Goal: Task Accomplishment & Management: Use online tool/utility

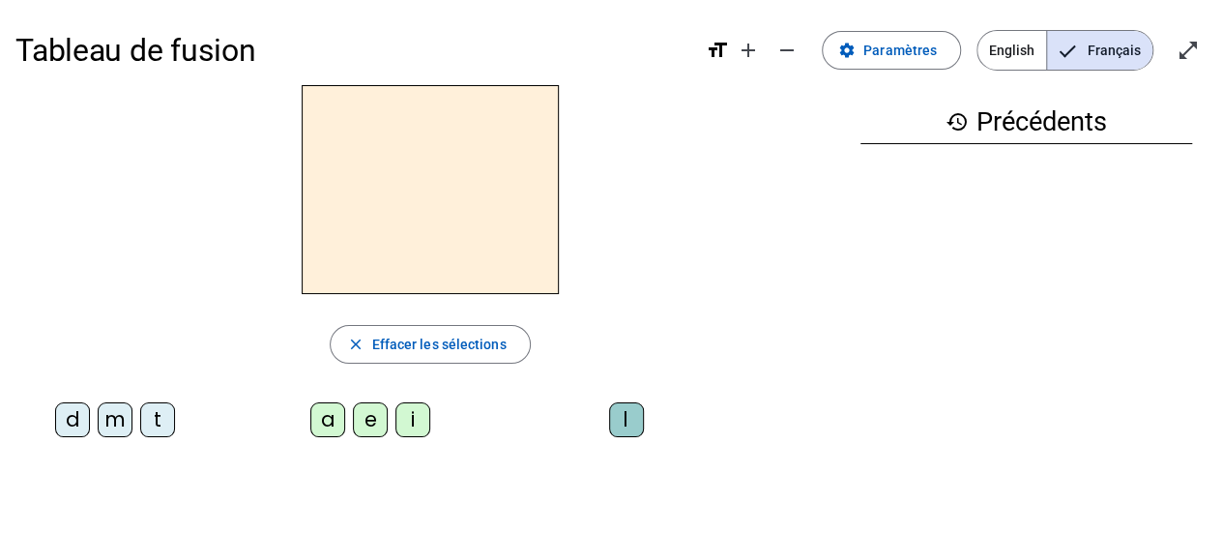
click at [72, 422] on div "d" at bounding box center [72, 419] width 35 height 35
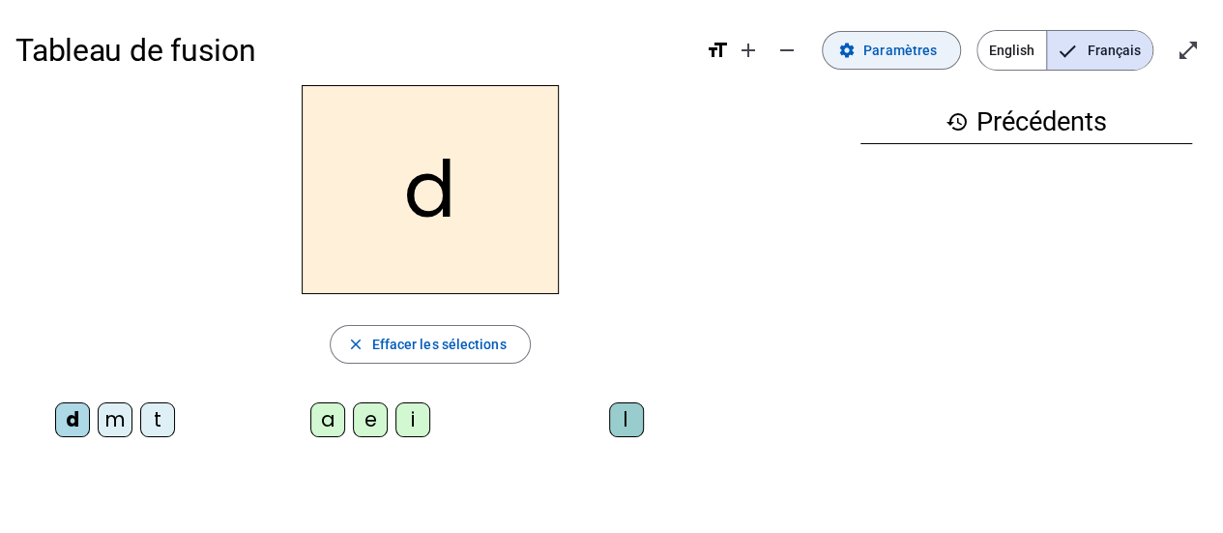
click at [888, 44] on span "Paramètres" at bounding box center [899, 50] width 73 height 23
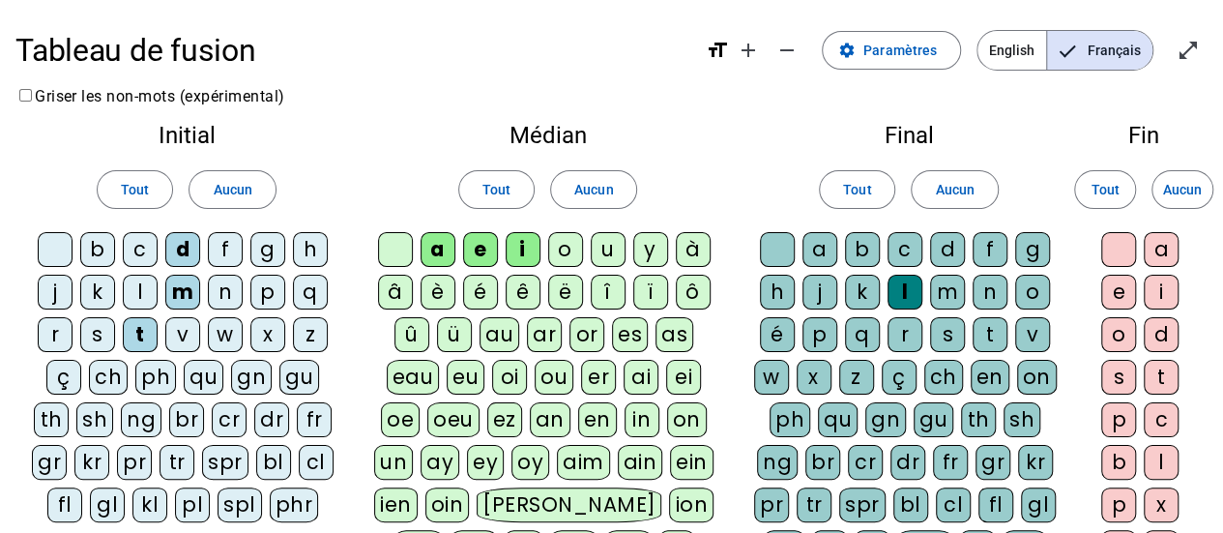
click at [601, 254] on div "u" at bounding box center [608, 249] width 35 height 35
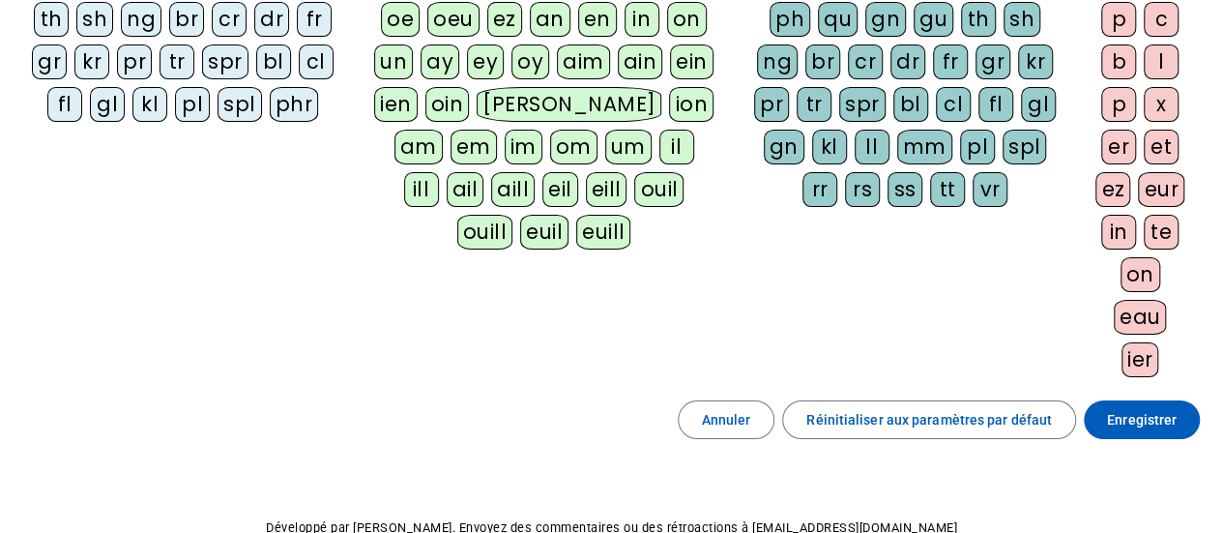
scroll to position [500, 0]
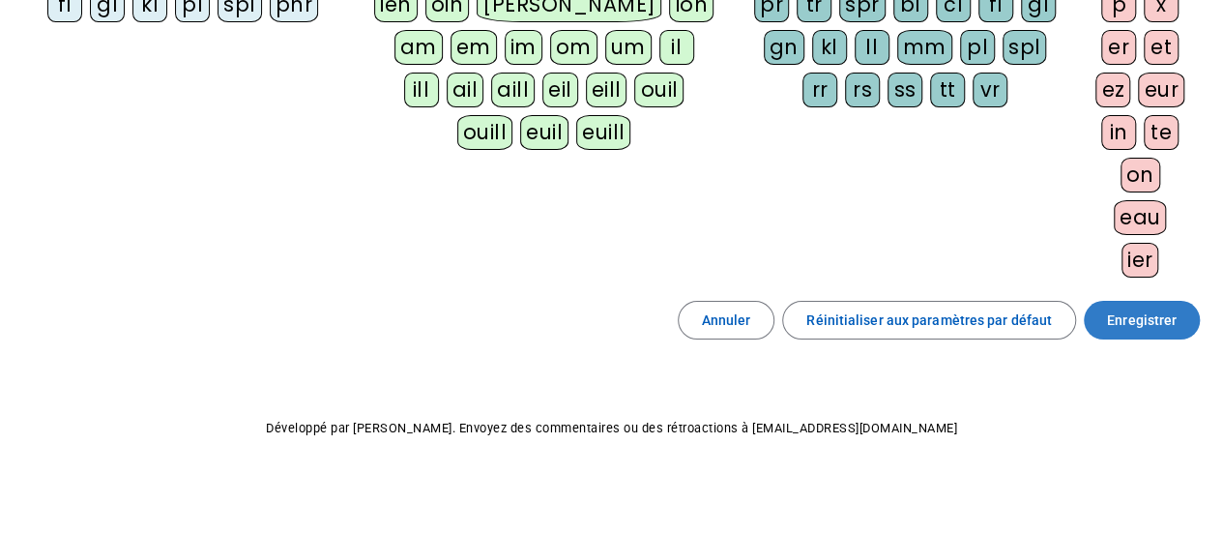
click at [1164, 319] on span "Enregistrer" at bounding box center [1142, 319] width 70 height 23
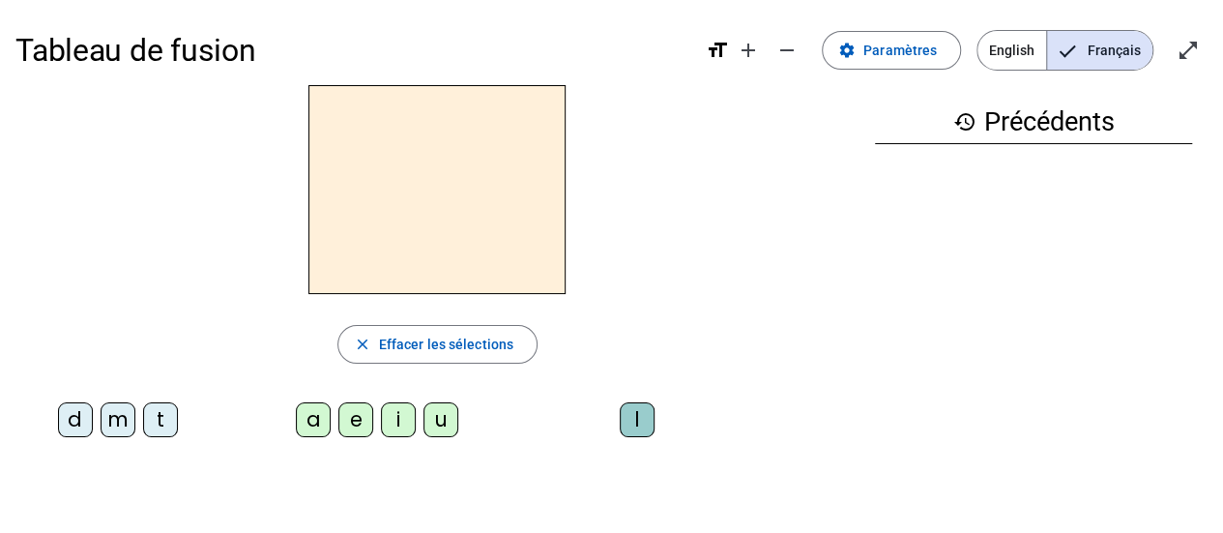
click at [84, 426] on div "d" at bounding box center [75, 419] width 35 height 35
click at [451, 422] on div "u" at bounding box center [440, 419] width 35 height 35
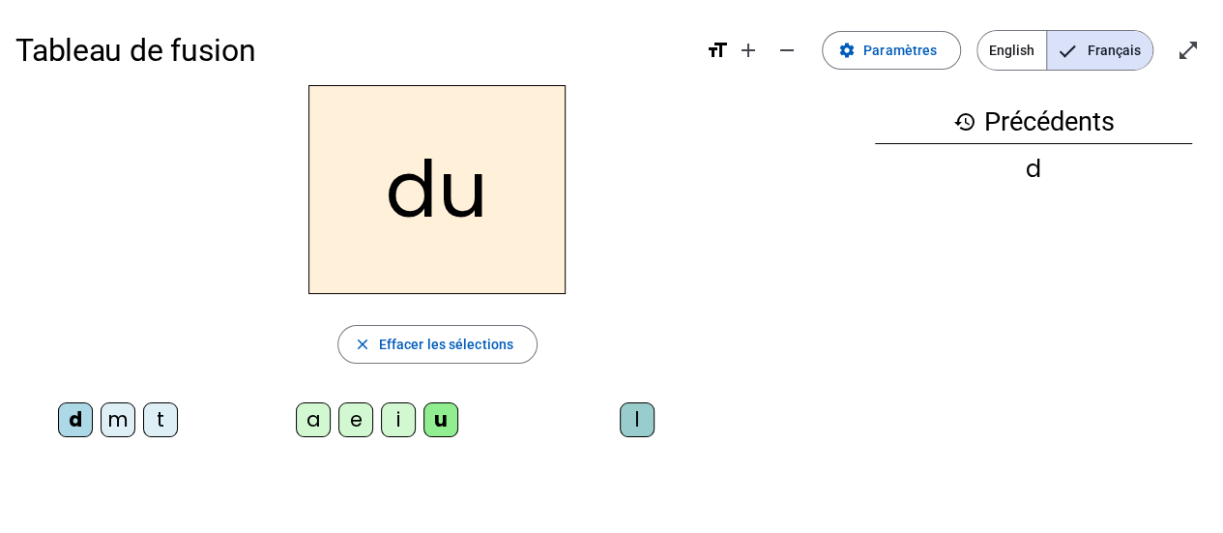
click at [159, 422] on div "t" at bounding box center [160, 419] width 35 height 35
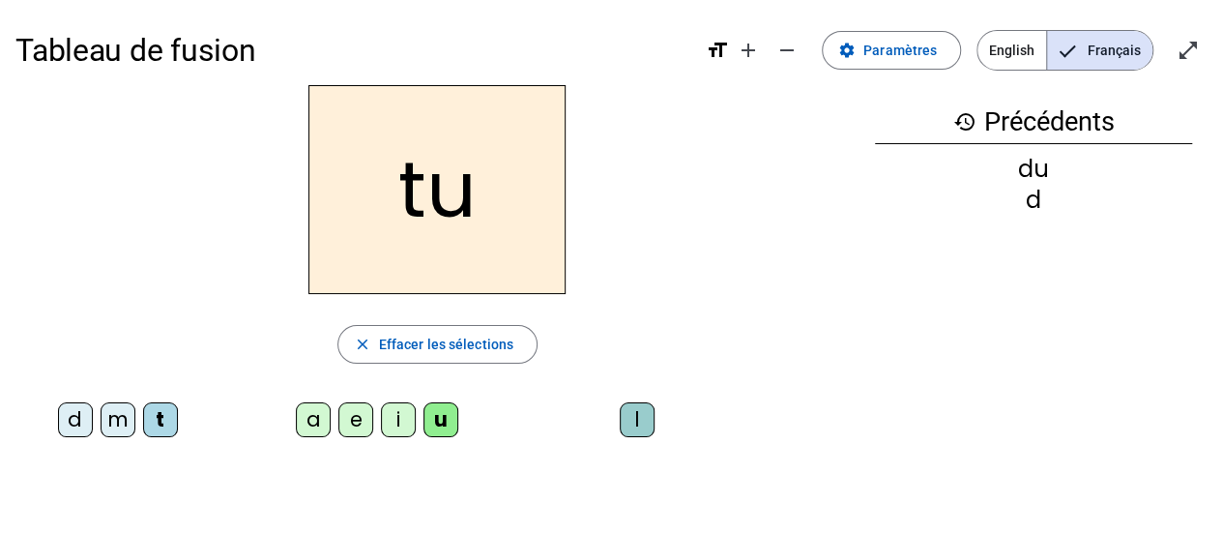
click at [306, 423] on div "a" at bounding box center [313, 419] width 35 height 35
click at [356, 427] on div "e" at bounding box center [355, 419] width 35 height 35
click at [74, 422] on div "d" at bounding box center [75, 419] width 35 height 35
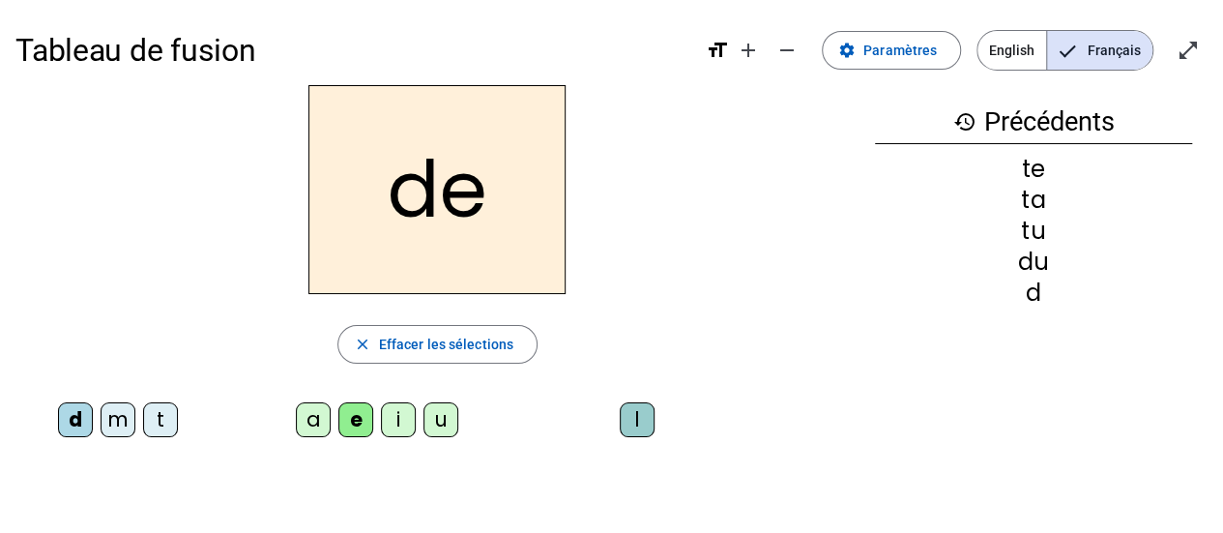
click at [122, 418] on div "m" at bounding box center [118, 419] width 35 height 35
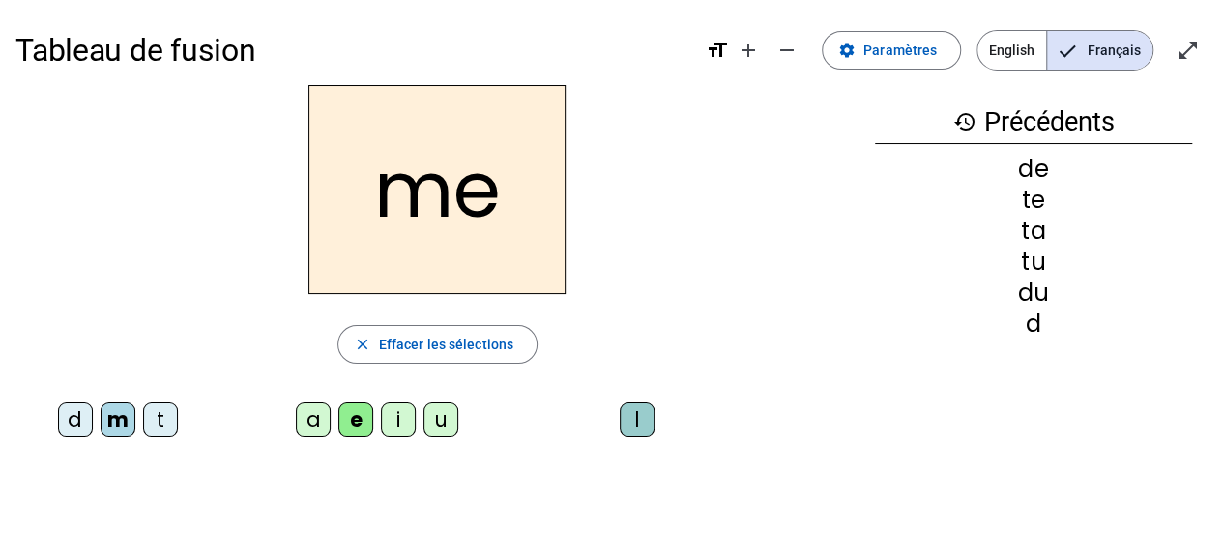
click at [306, 417] on div "a" at bounding box center [313, 419] width 35 height 35
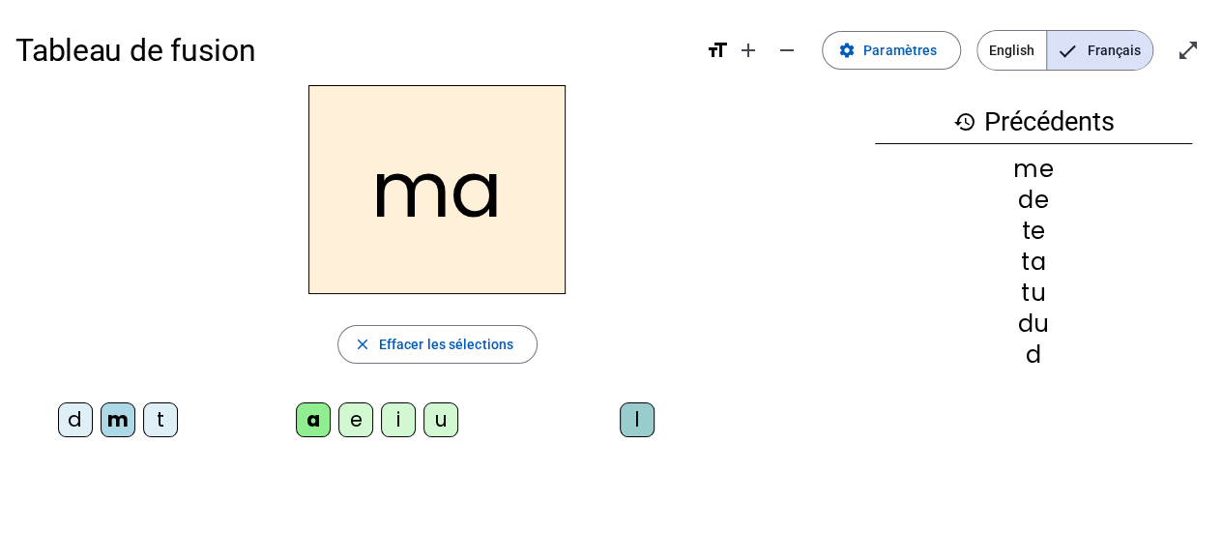
click at [635, 422] on div "l" at bounding box center [637, 419] width 35 height 35
